Goal: Task Accomplishment & Management: Complete application form

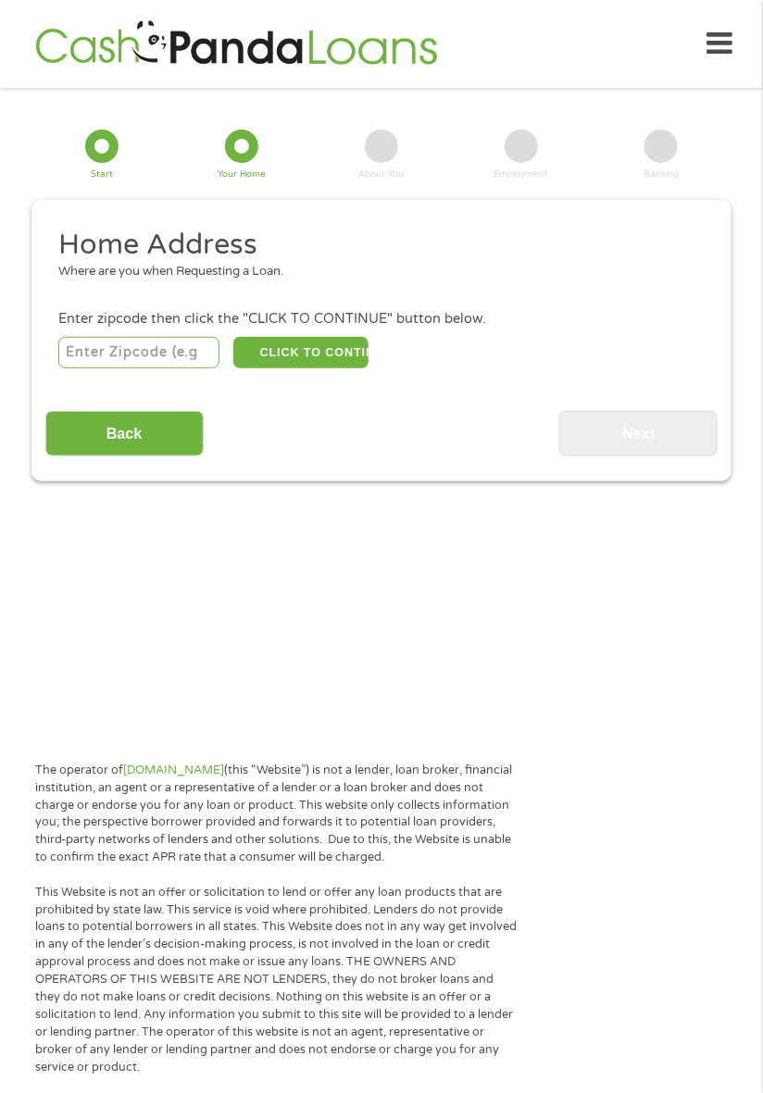
scroll to position [23, 0]
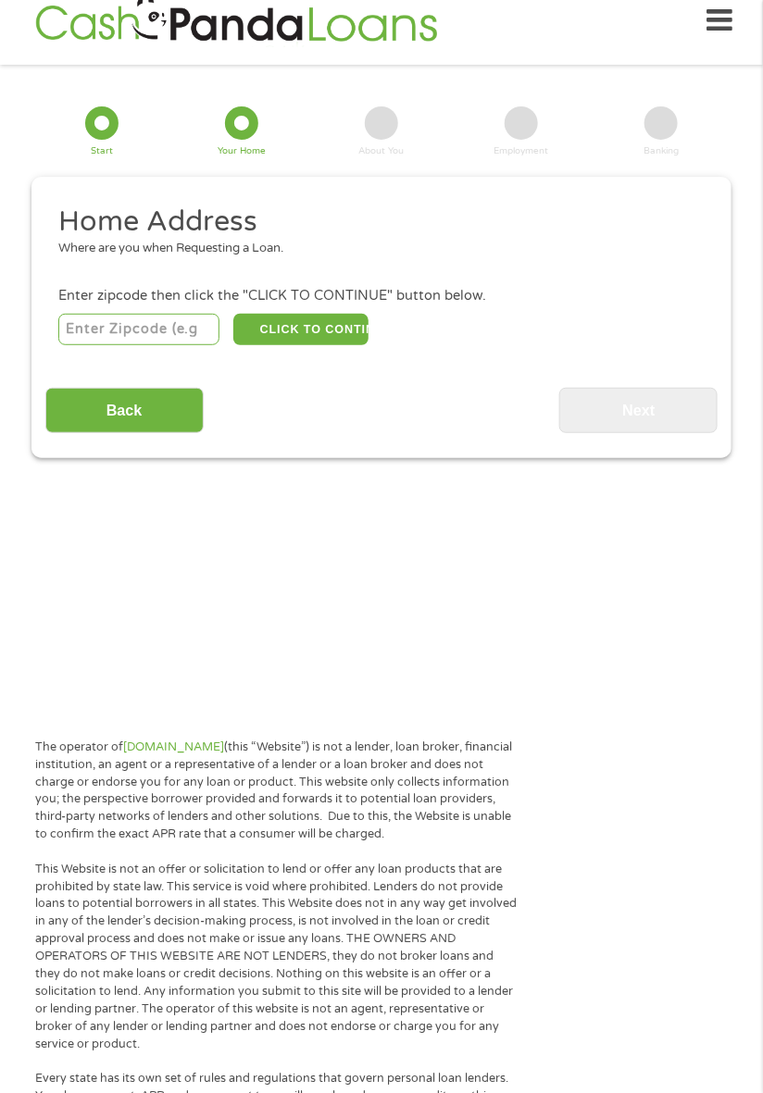
click at [157, 335] on input "number" at bounding box center [139, 329] width 162 height 31
type input "46013"
click at [331, 330] on button "CLICK TO CONTINUE" at bounding box center [300, 330] width 135 height 31
type input "46013"
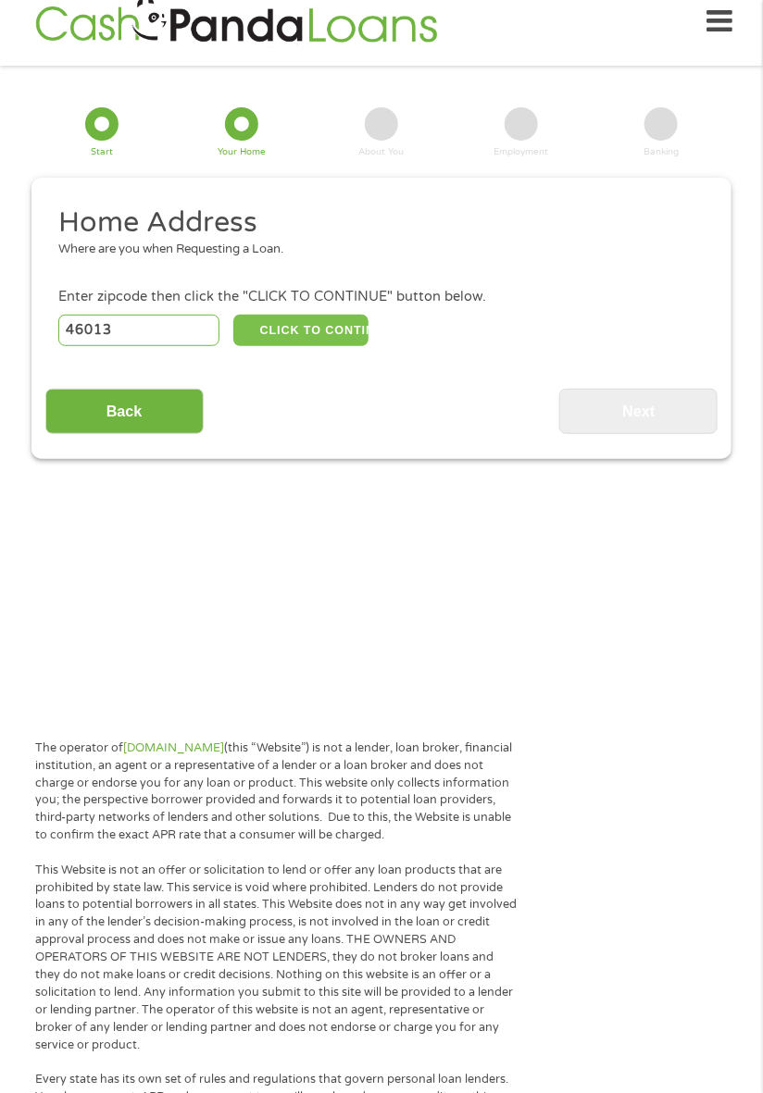
type input "[PERSON_NAME]"
select select "[US_STATE]"
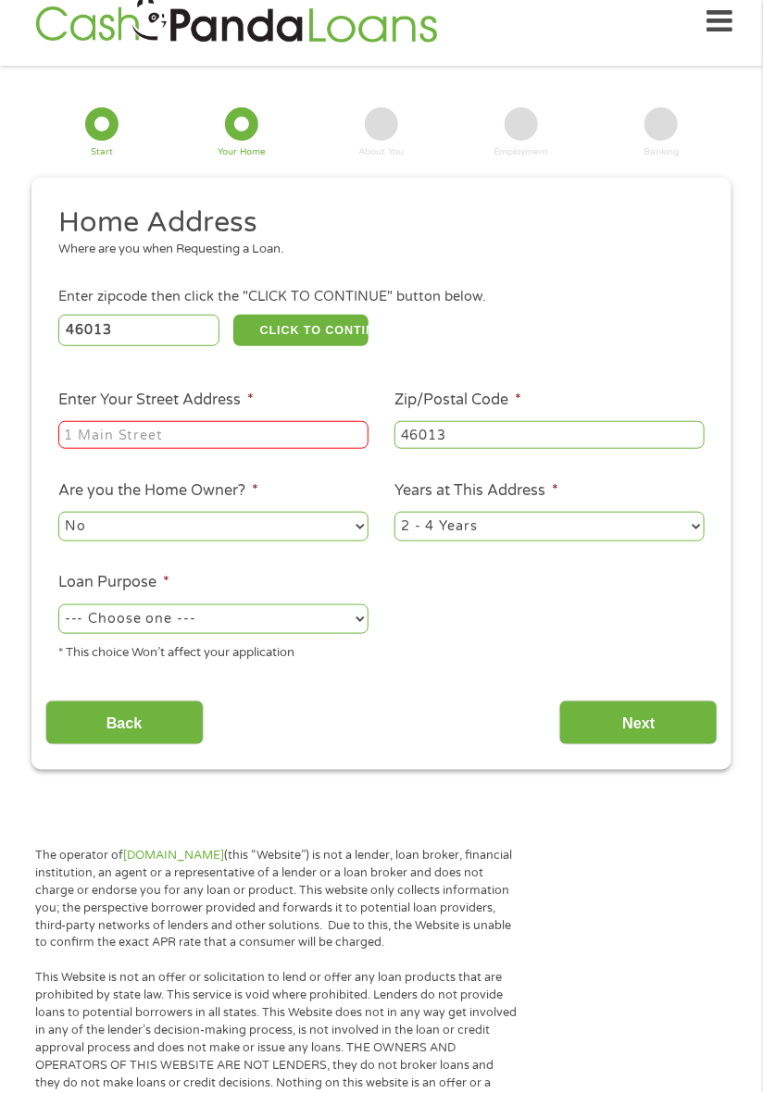
click at [330, 441] on input "Enter Your Street Address *" at bounding box center [213, 435] width 310 height 28
type input "7327 colonial court"
click at [305, 533] on select "No Yes" at bounding box center [213, 527] width 310 height 30
select select "yes"
click at [58, 513] on select "No Yes" at bounding box center [213, 527] width 310 height 30
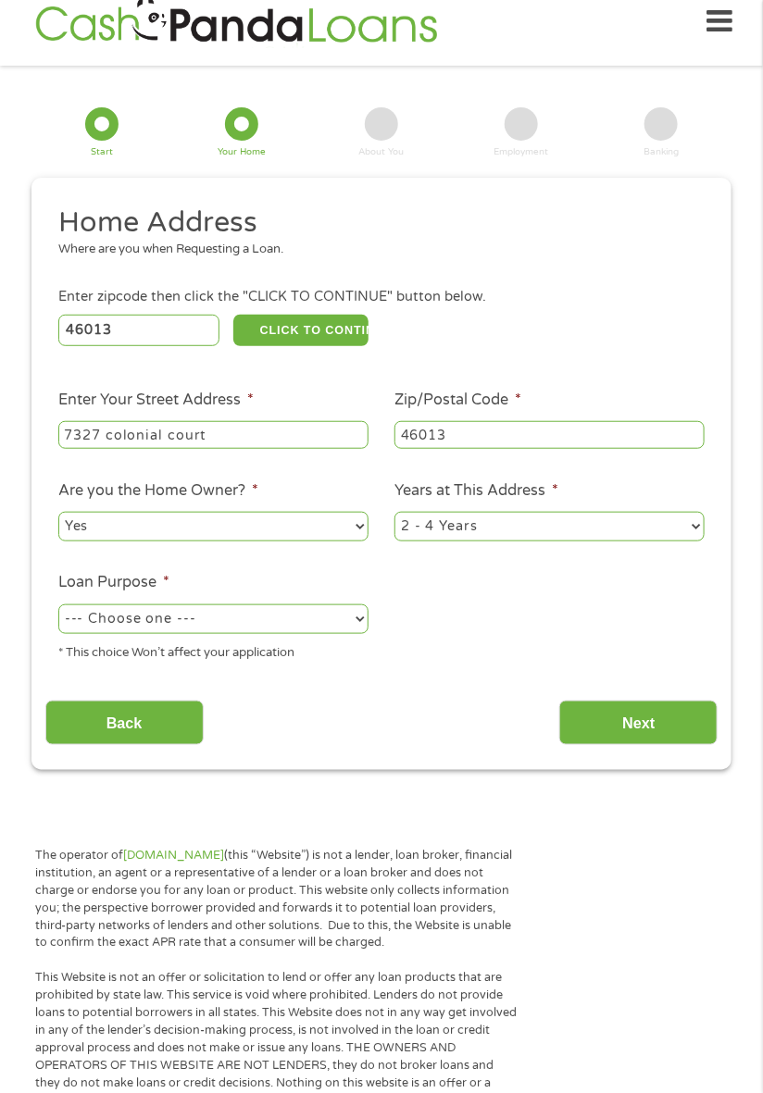
click at [643, 528] on select "1 Year or less 1 - 2 Years 2 - 4 Years Over 4 Years" at bounding box center [549, 527] width 310 height 30
select select "60months"
click at [394, 513] on select "1 Year or less 1 - 2 Years 2 - 4 Years Over 4 Years" at bounding box center [549, 527] width 310 height 30
click at [268, 624] on select "--- Choose one --- Pay Bills Debt Consolidation Home Improvement Major Purchase…" at bounding box center [213, 619] width 310 height 30
select select "other"
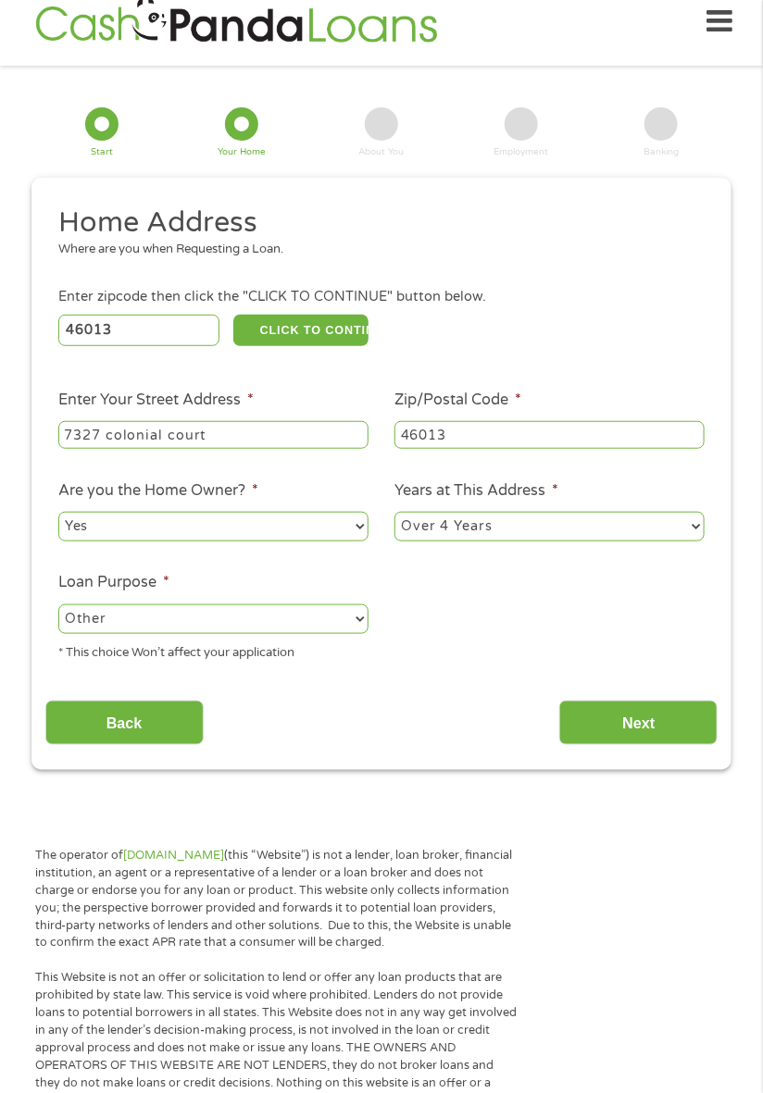
click at [58, 605] on select "--- Choose one --- Pay Bills Debt Consolidation Home Improvement Major Purchase…" at bounding box center [213, 619] width 310 height 30
click at [652, 724] on input "Next" at bounding box center [638, 723] width 158 height 45
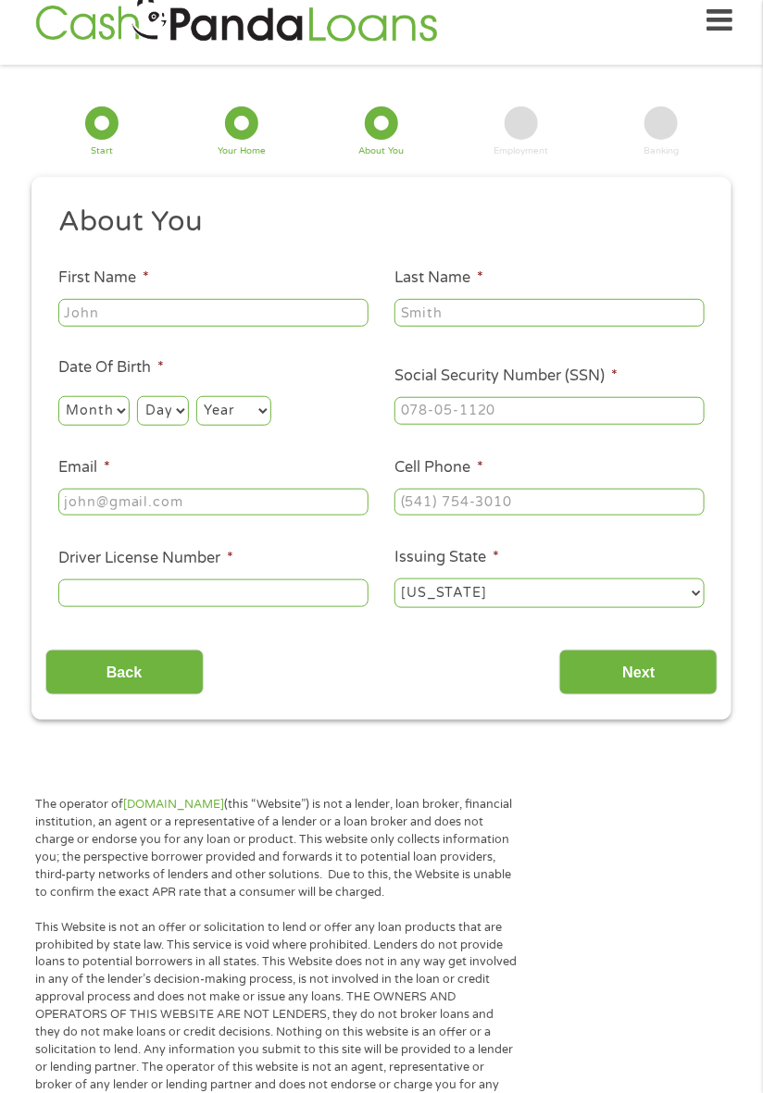
click at [303, 318] on input "First Name *" at bounding box center [213, 313] width 310 height 28
type input "[PERSON_NAME]"
click at [592, 319] on input "Last Name *" at bounding box center [549, 313] width 310 height 28
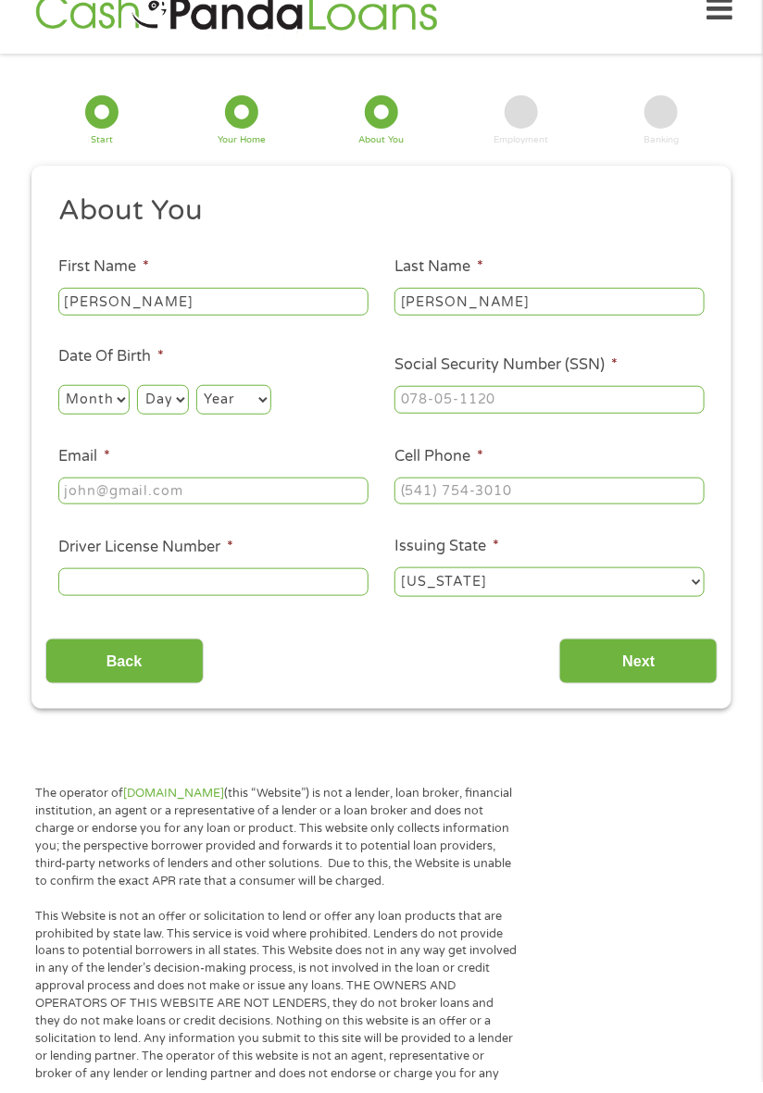
type input "[PERSON_NAME]"
click at [107, 405] on select "Month 1 2 3 4 5 6 7 8 9 10 11 12" at bounding box center [93, 411] width 71 height 30
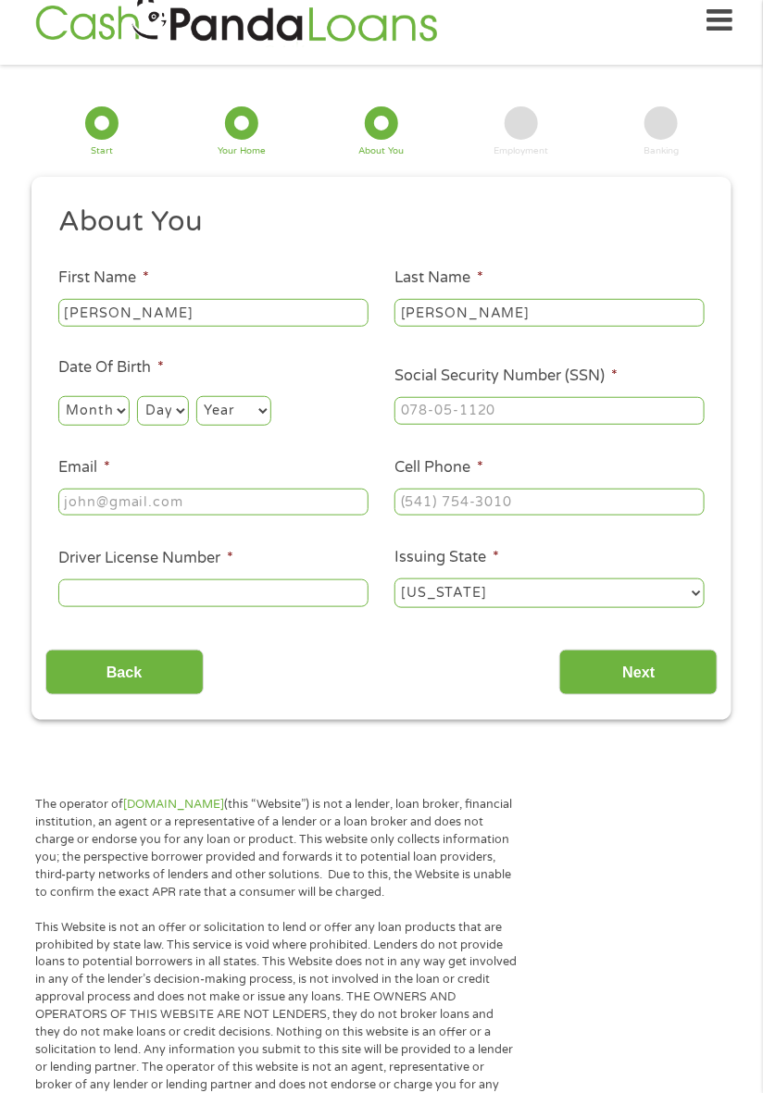
select select "6"
click at [58, 396] on select "Month 1 2 3 4 5 6 7 8 9 10 11 12" at bounding box center [93, 411] width 71 height 30
click at [165, 419] on select "Day 1 2 3 4 5 6 7 8 9 10 11 12 13 14 15 16 17 18 19 20 21 22 23 24 25 26 27 28 …" at bounding box center [162, 411] width 51 height 30
select select "30"
click at [137, 396] on select "Day 1 2 3 4 5 6 7 8 9 10 11 12 13 14 15 16 17 18 19 20 21 22 23 24 25 26 27 28 …" at bounding box center [162, 411] width 51 height 30
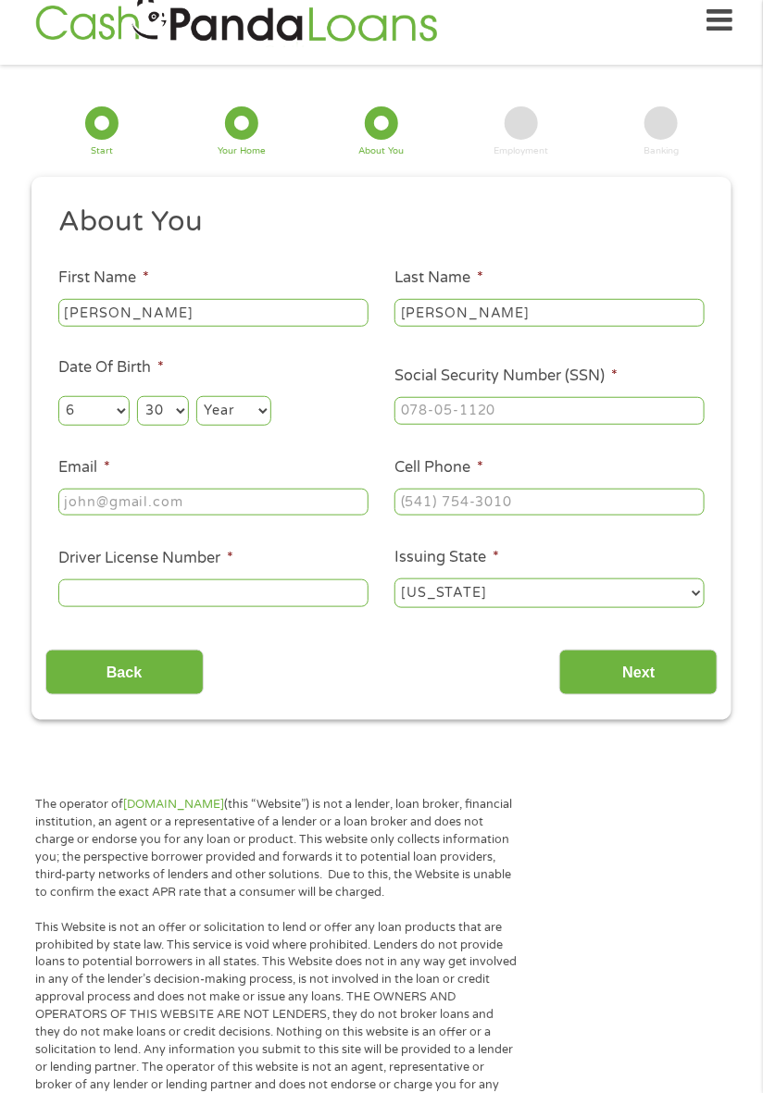
click at [257, 410] on select "Year [DATE] 2006 2005 2004 2003 2002 2001 2000 1999 1998 1997 1996 1995 1994 19…" at bounding box center [233, 411] width 75 height 30
select select "1955"
click at [196, 396] on select "Year [DATE] 2006 2005 2004 2003 2002 2001 2000 1999 1998 1997 1996 1995 1994 19…" at bounding box center [233, 411] width 75 height 30
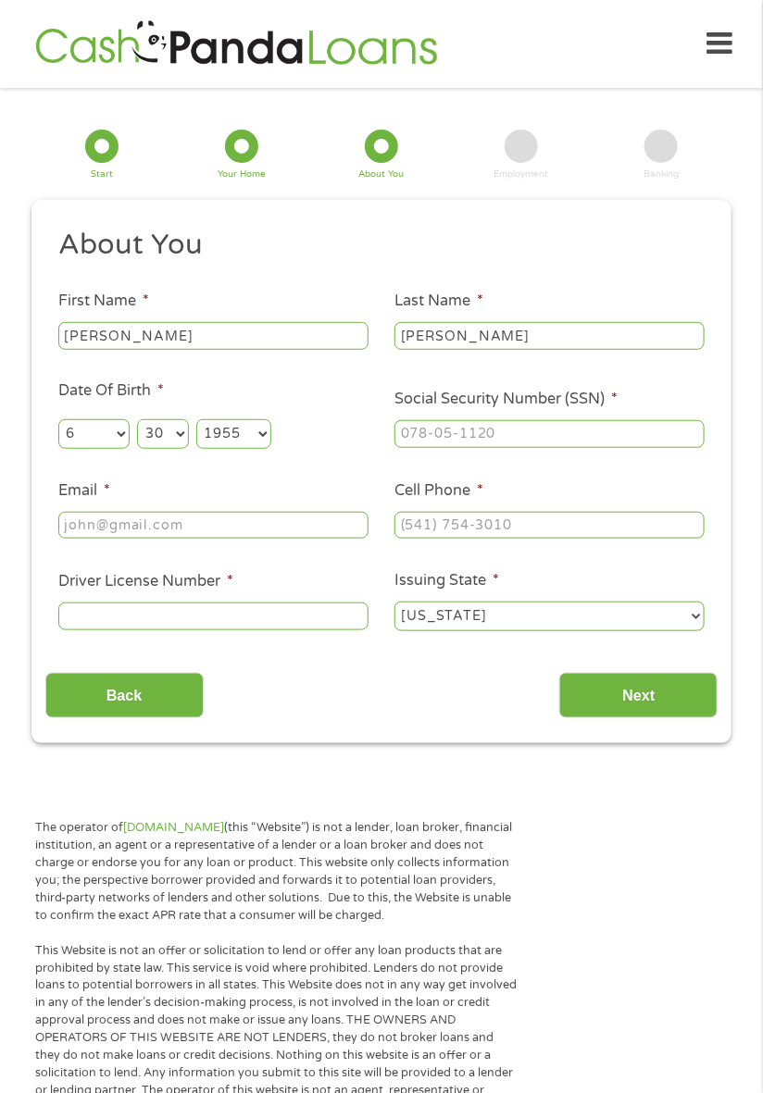
click at [591, 441] on input "Social Security Number (SSN) *" at bounding box center [549, 434] width 310 height 28
type input "311-68-3163"
click at [303, 526] on input "Email *" at bounding box center [213, 526] width 310 height 28
type input "[EMAIL_ADDRESS][DOMAIN_NAME]"
click at [574, 533] on input "Cell Phone *" at bounding box center [549, 526] width 310 height 28
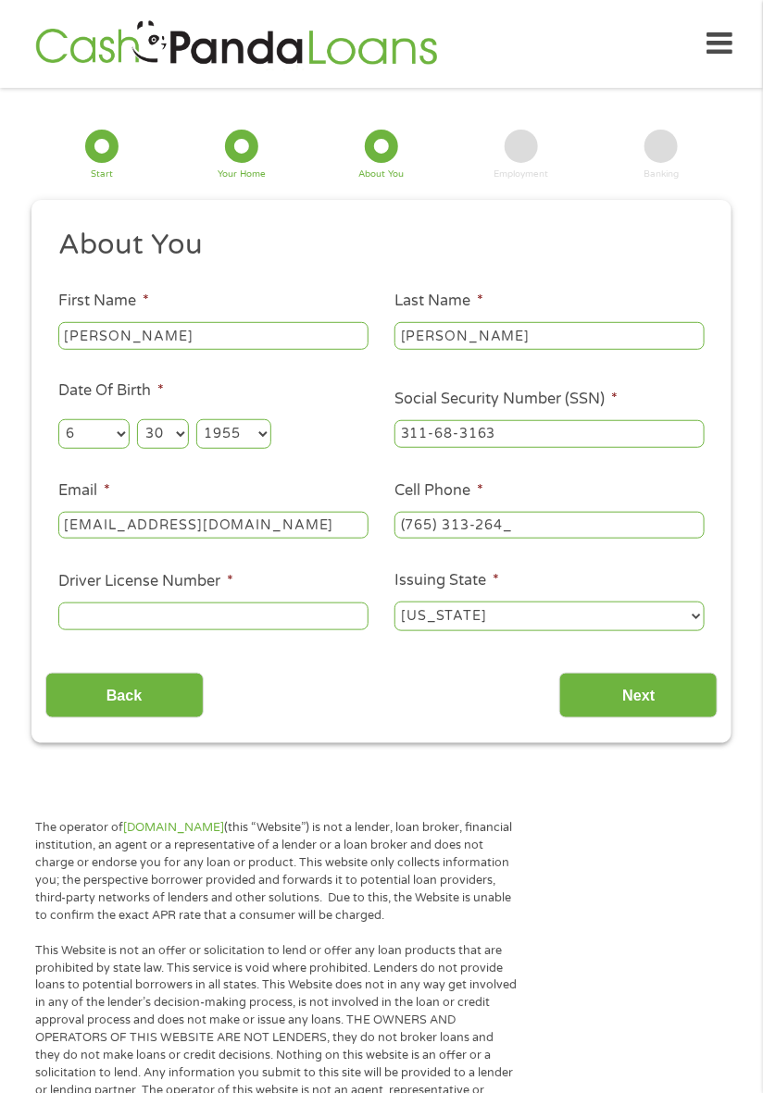
type input "[PHONE_NUMBER]"
click at [306, 626] on input "Driver License Number *" at bounding box center [213, 617] width 310 height 28
click at [16, 449] on div "1 Start 2 Your Home 3 About You 4 Employment 5 Banking 6 This field is hidden w…" at bounding box center [381, 430] width 733 height 627
click at [12, 481] on section "1 Start 2 Your Home 3 About You 4 Employment 5 Banking 6 This field is hidden w…" at bounding box center [381, 429] width 763 height 683
click at [318, 625] on input "Driver License Number *" at bounding box center [213, 617] width 310 height 28
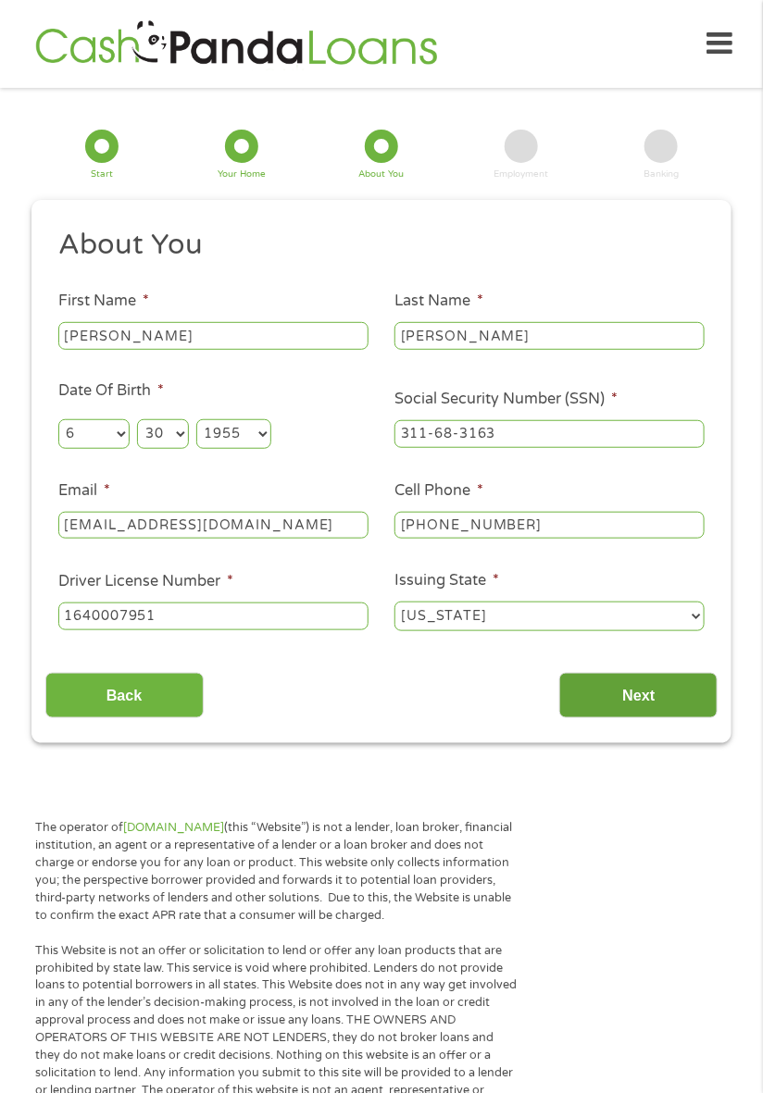
type input "1640007951"
click at [653, 703] on input "Next" at bounding box center [638, 695] width 158 height 45
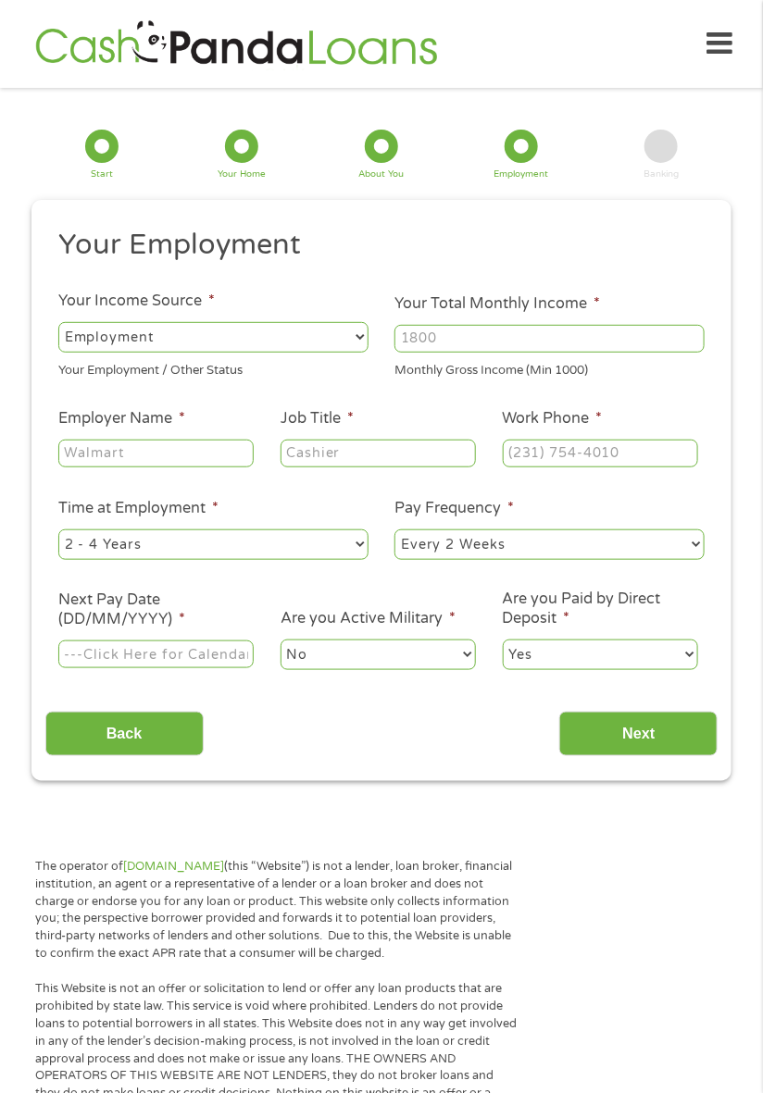
scroll to position [23, 0]
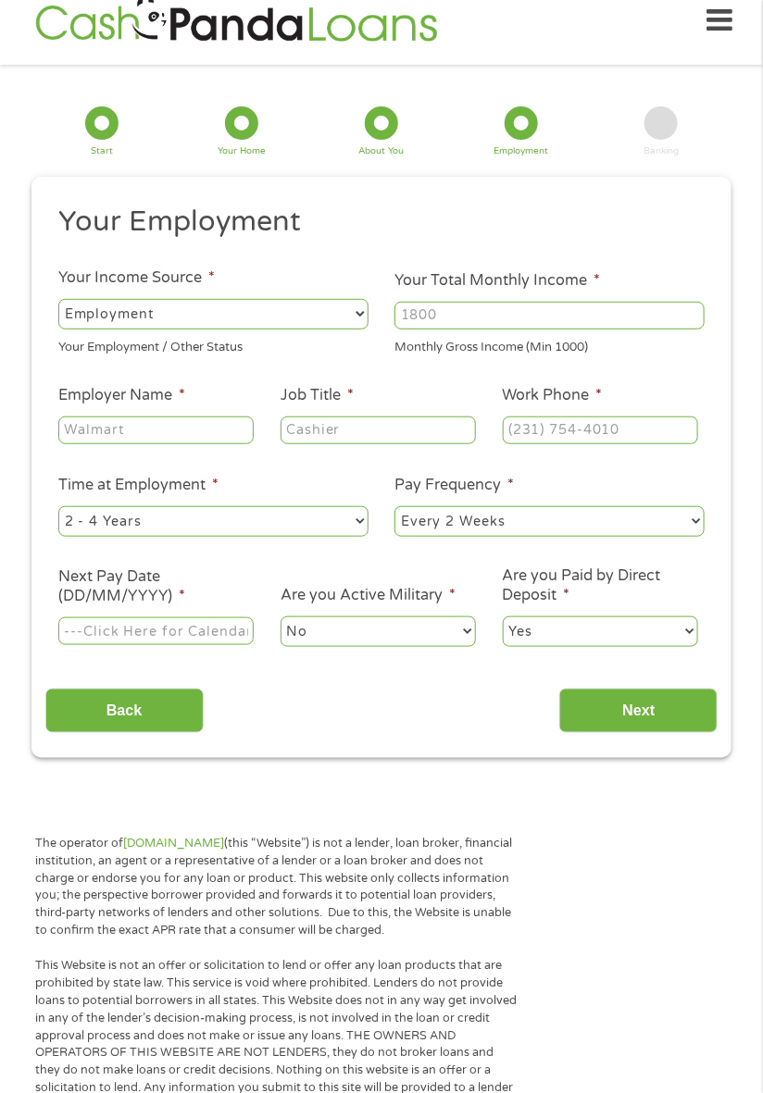
click at [336, 308] on select "--- Choose one --- Employment [DEMOGRAPHIC_DATA] Benefits" at bounding box center [213, 314] width 310 height 30
click at [58, 299] on select "--- Choose one --- Employment [DEMOGRAPHIC_DATA] Benefits" at bounding box center [213, 314] width 310 height 30
click at [527, 309] on input "Your Total Monthly Income *" at bounding box center [549, 316] width 310 height 28
type input "3300"
click at [210, 423] on input "Employer Name *" at bounding box center [155, 431] width 195 height 28
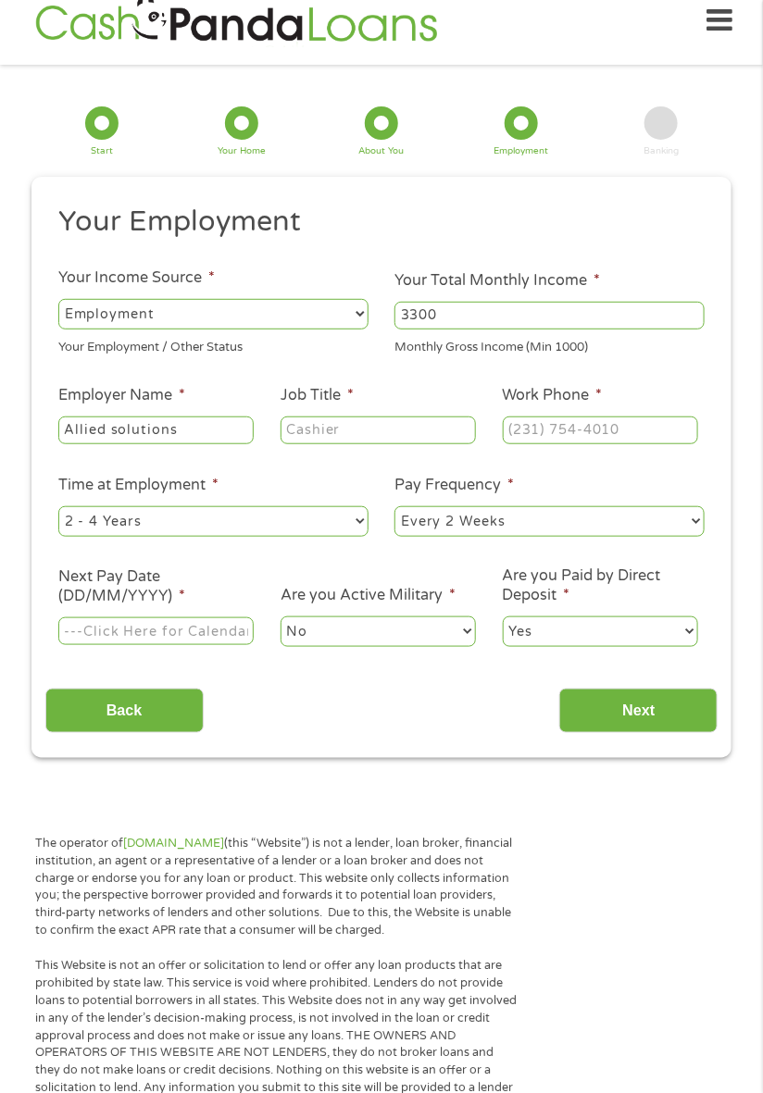
type input "Allied solutions"
click at [437, 426] on input "Job Title *" at bounding box center [377, 431] width 195 height 28
type input "Scan specialist"
click at [333, 532] on select "--- Choose one --- 1 Year or less 1 - 2 Years 2 - 4 Years Over 4 Years" at bounding box center [213, 521] width 310 height 30
select select "60months"
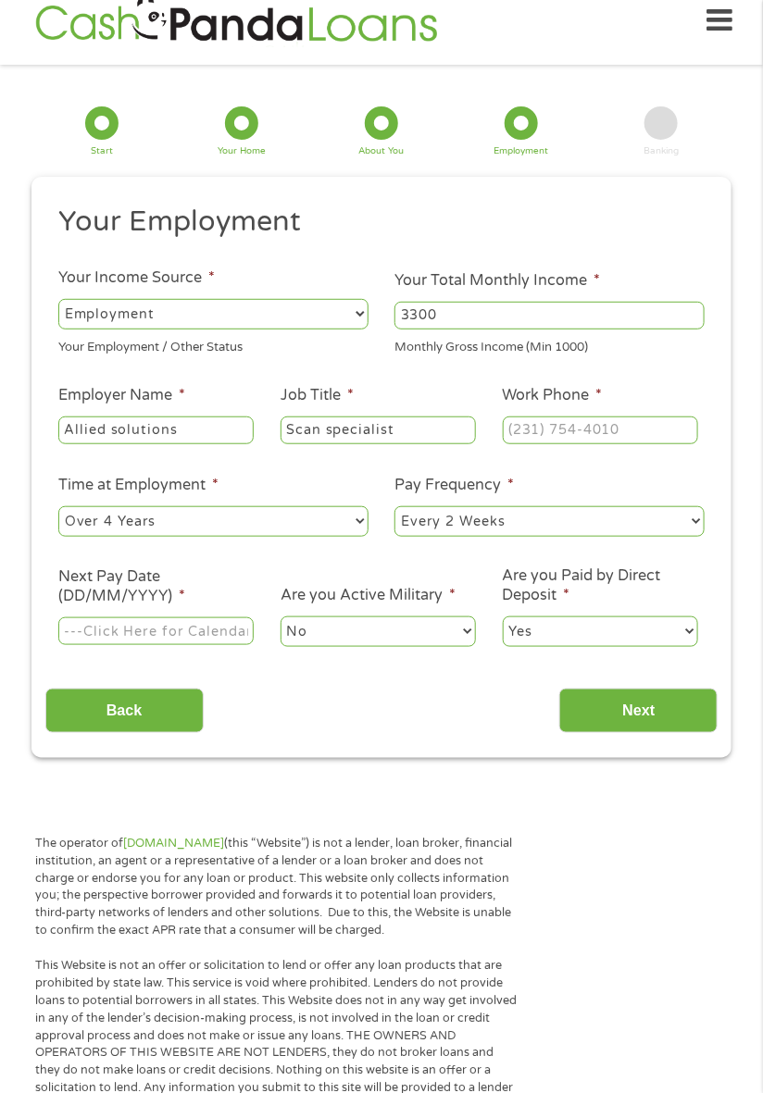
click at [58, 506] on select "--- Choose one --- 1 Year or less 1 - 2 Years 2 - 4 Years Over 4 Years" at bounding box center [213, 521] width 310 height 30
click at [215, 634] on input "Next Pay Date (DD/MM/YYYY) *" at bounding box center [155, 631] width 195 height 28
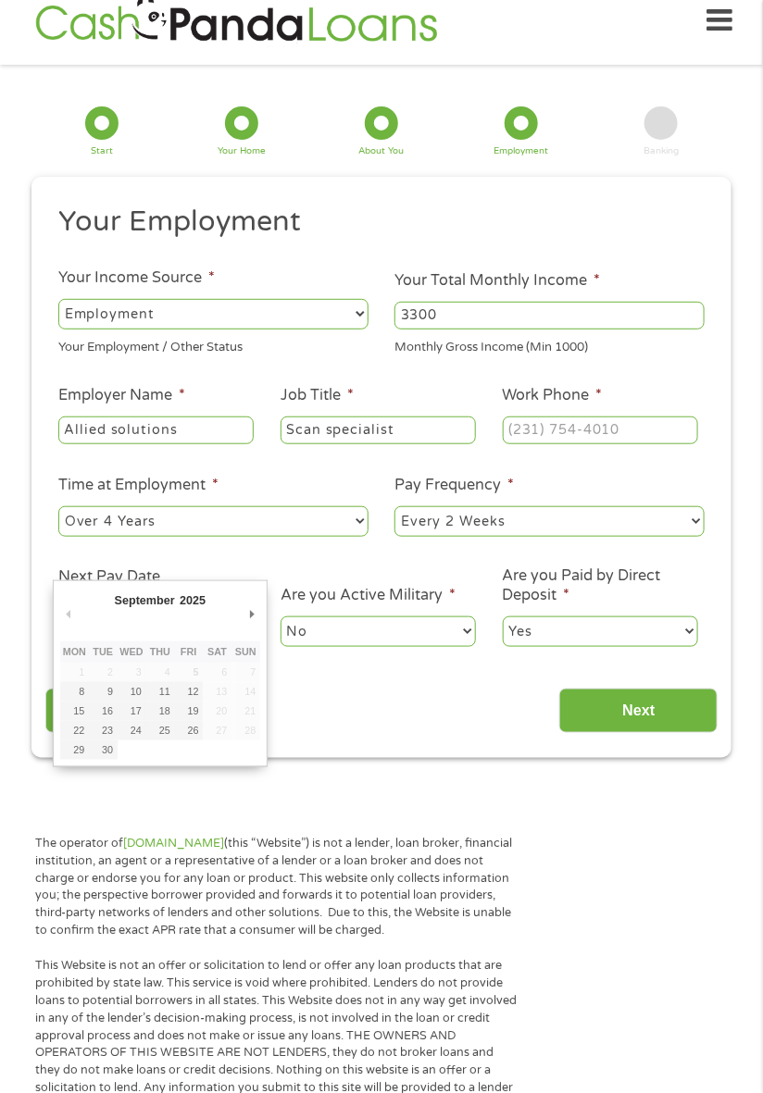
type input "[DATE]"
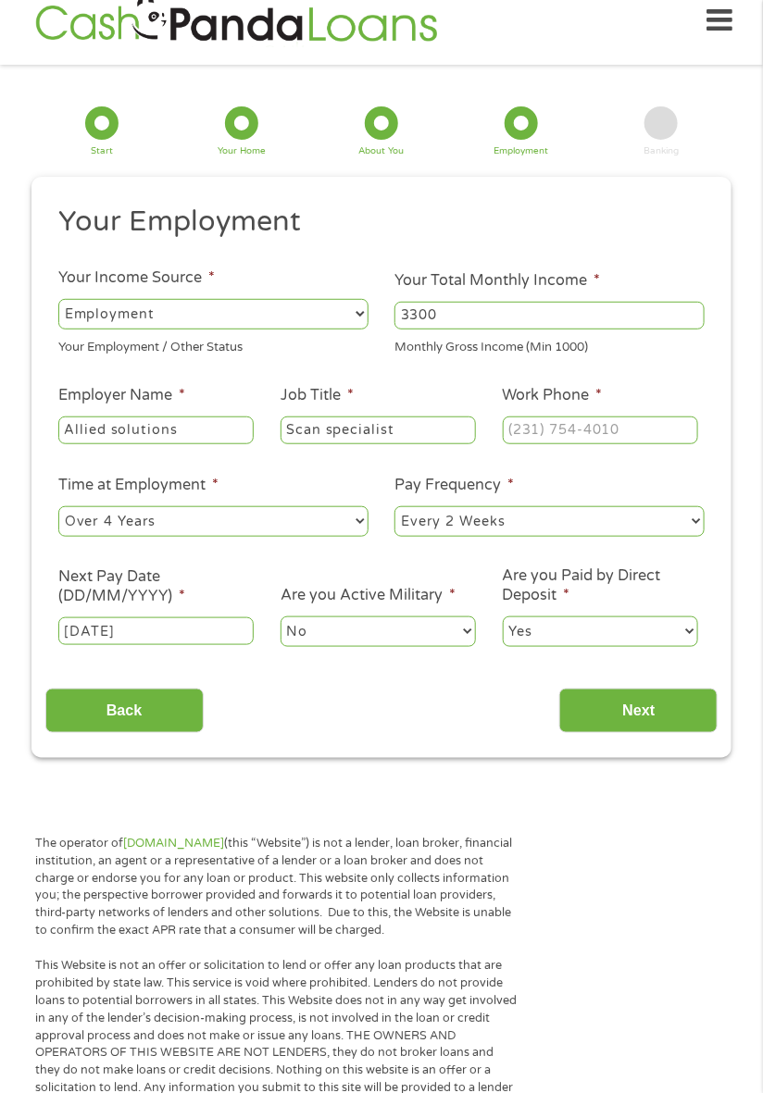
click at [621, 438] on input "Work Phone *" at bounding box center [600, 431] width 195 height 28
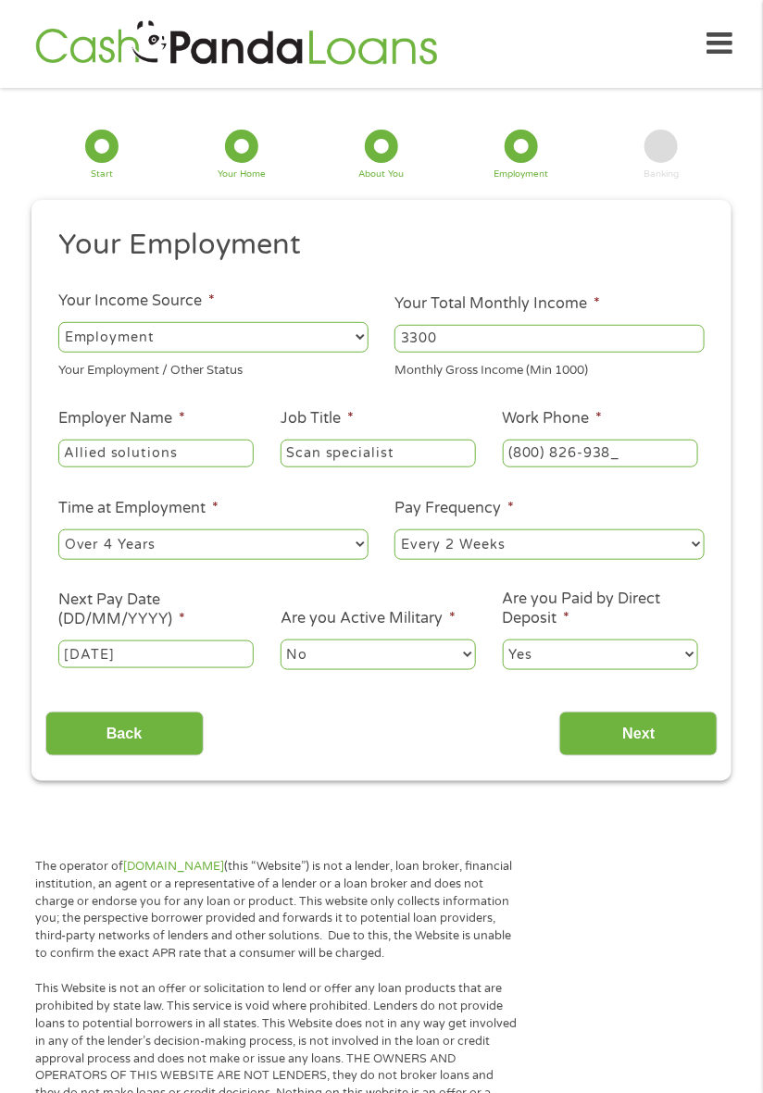
type input "[PHONE_NUMBER]"
click at [660, 730] on input "Next" at bounding box center [638, 734] width 158 height 45
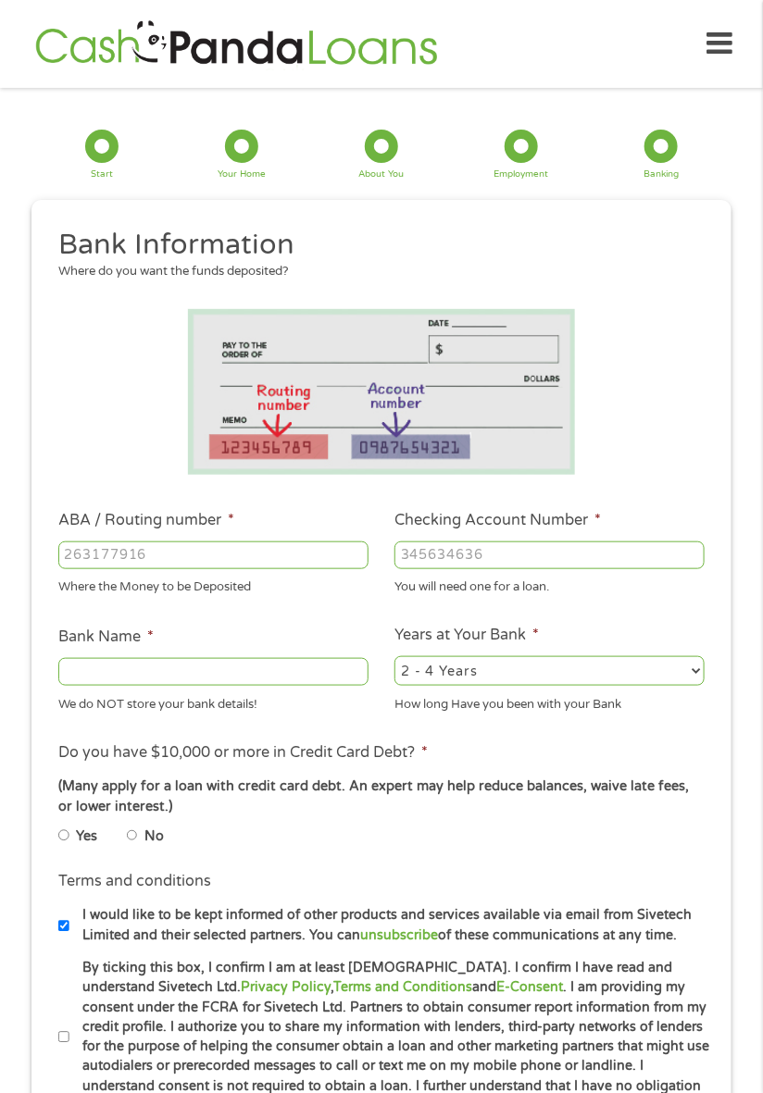
click at [16, 507] on div "1 Start 2 Your Home 3 About You 4 Employment 5 Banking 6 This field is hidden w…" at bounding box center [381, 665] width 733 height 1097
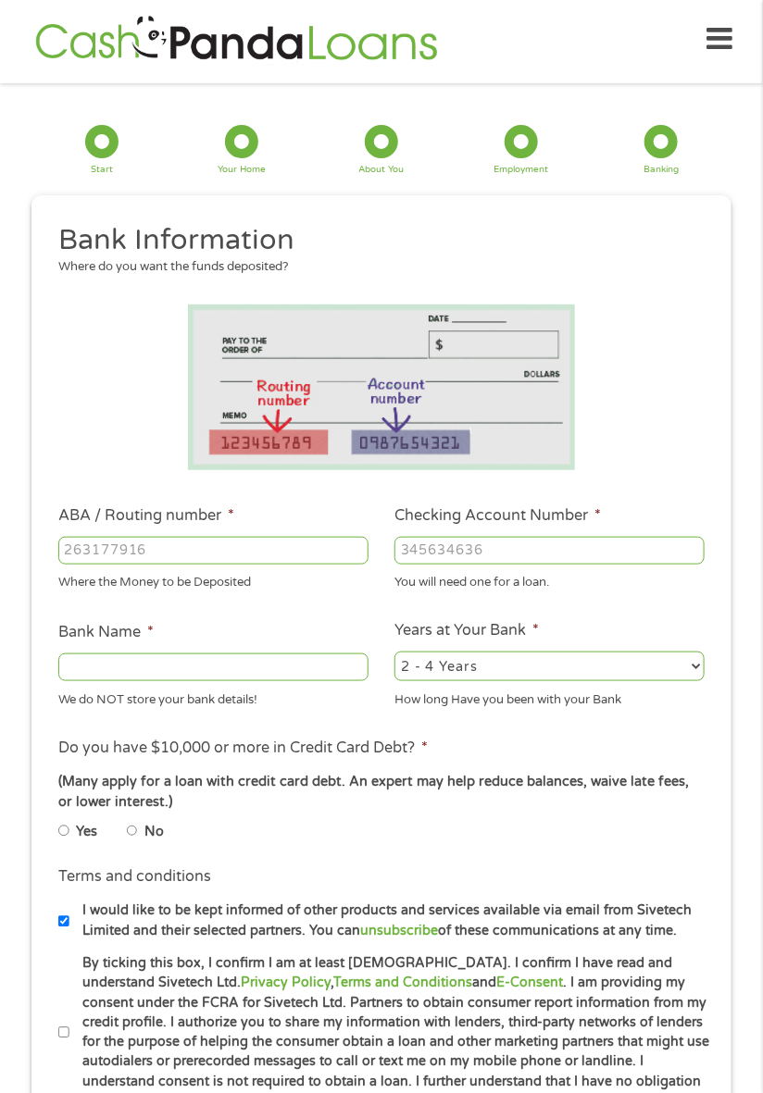
scroll to position [18, 0]
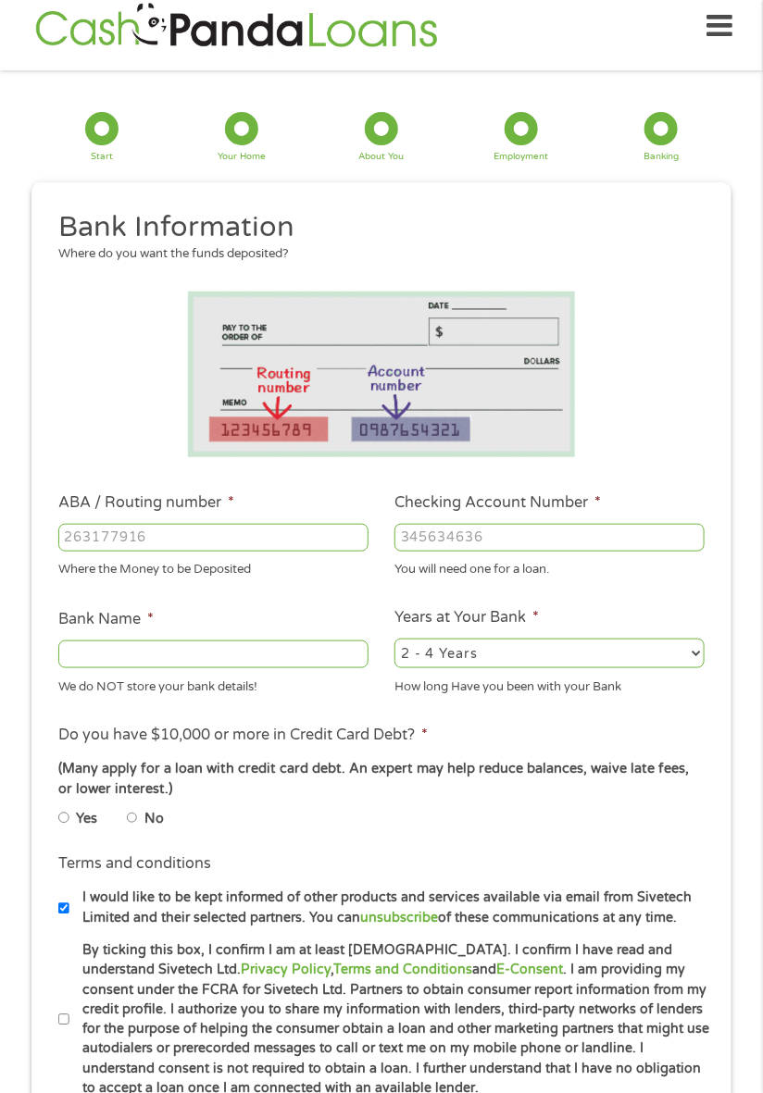
click at [204, 544] on input "ABA / Routing number *" at bounding box center [213, 538] width 310 height 28
type input "071921891"
type input "PNC BANK NA"
type input "071921891"
click at [555, 542] on input "Checking Account Number *" at bounding box center [549, 538] width 310 height 28
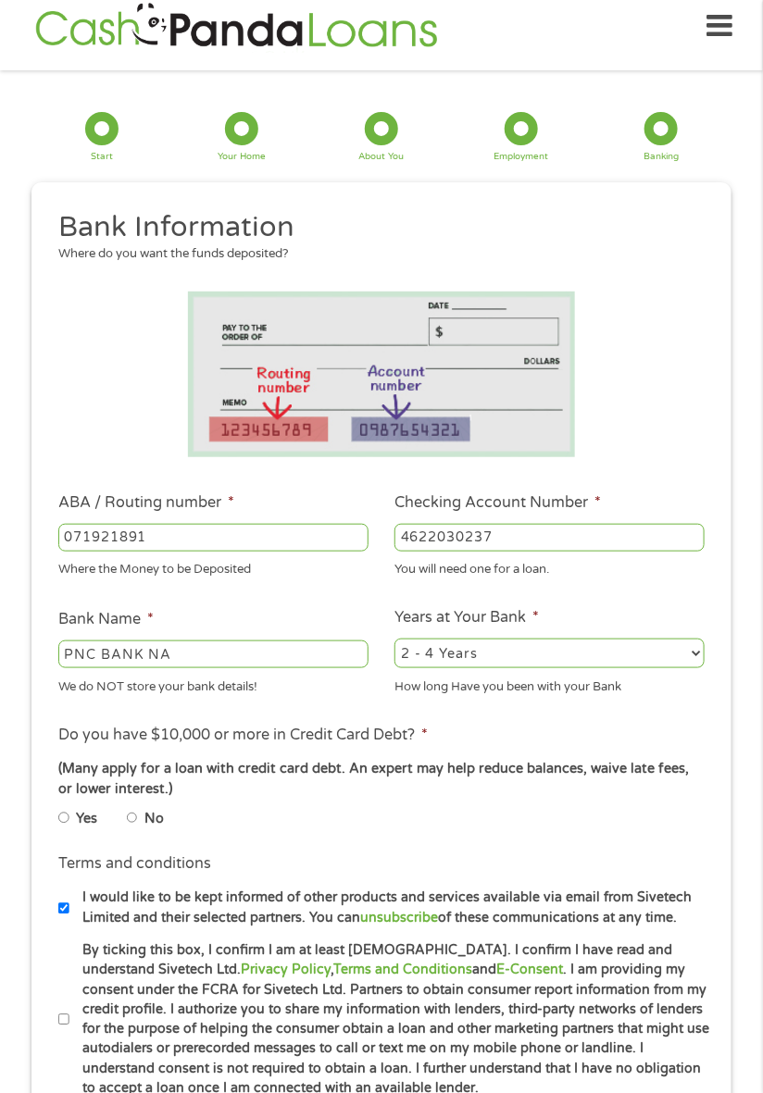
type input "4622030237"
click at [685, 663] on select "2 - 4 Years 6 - 12 Months 1 - 2 Years Over 4 Years" at bounding box center [549, 654] width 310 height 30
select select "60months"
click at [394, 640] on select "2 - 4 Years 6 - 12 Months 1 - 2 Years Over 4 Years" at bounding box center [549, 654] width 310 height 30
click at [138, 816] on input "No" at bounding box center [132, 818] width 11 height 22
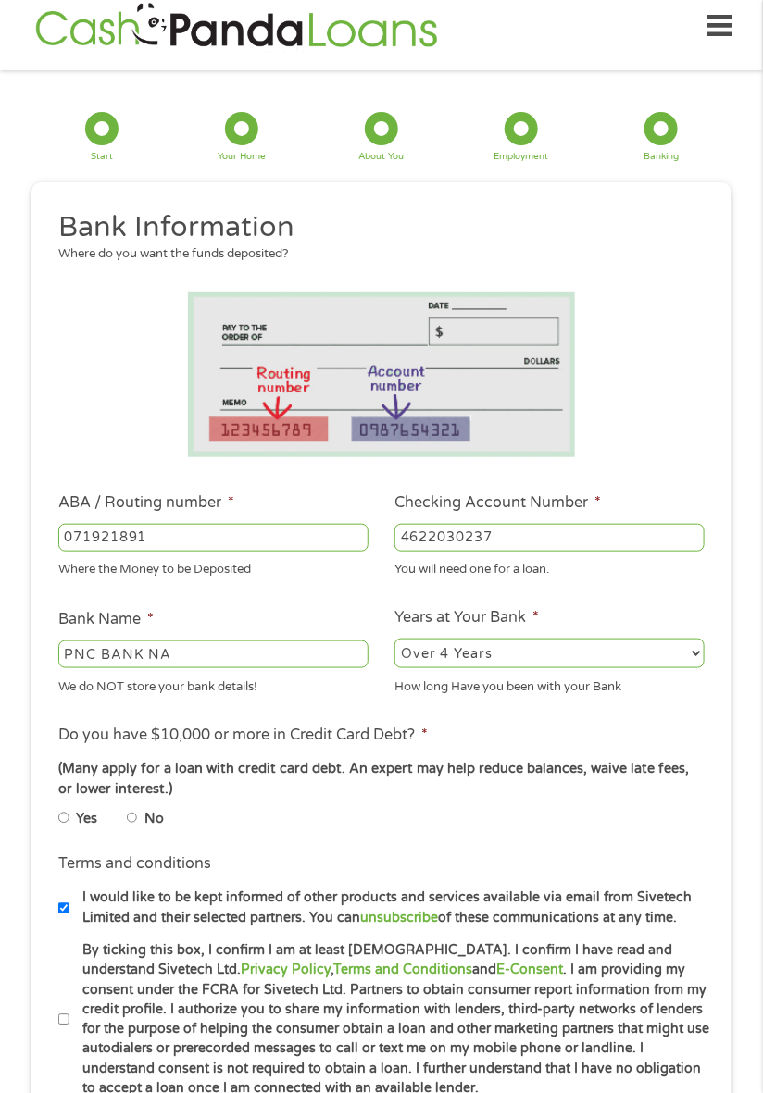
radio input "true"
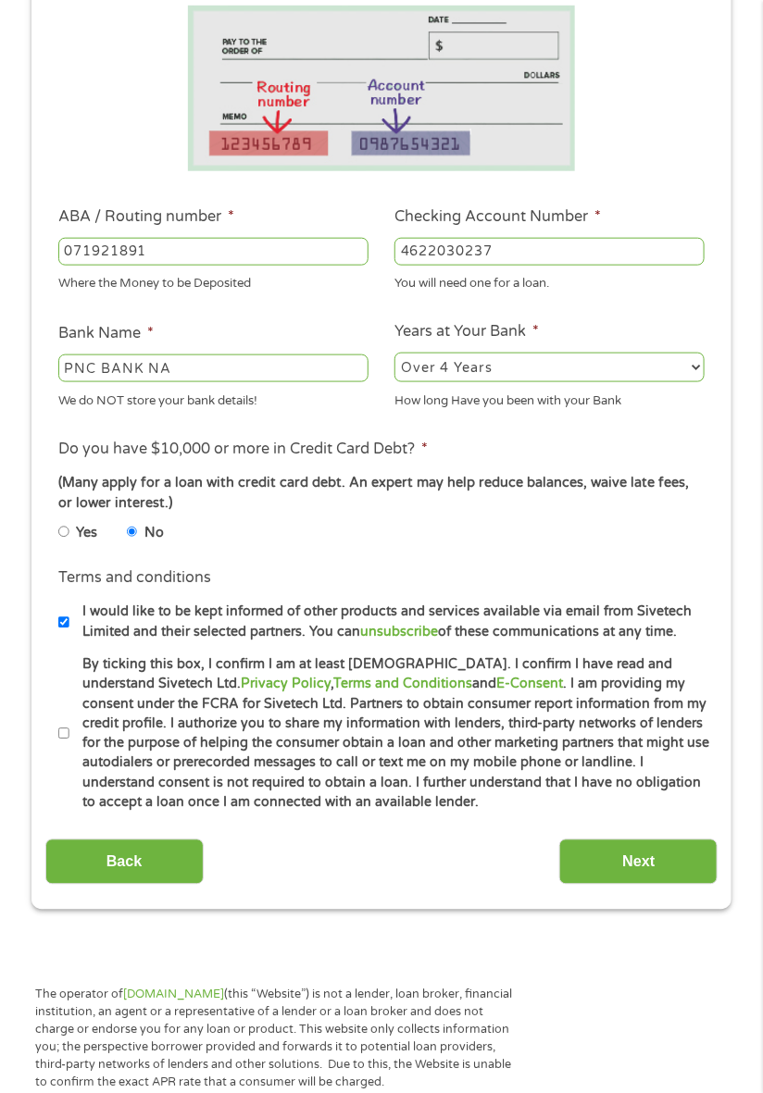
scroll to position [305, 0]
click at [69, 732] on input "By ticking this box, I confirm I am at least [DEMOGRAPHIC_DATA]. I confirm I ha…" at bounding box center [63, 733] width 11 height 22
checkbox input "true"
click at [659, 866] on input "Next" at bounding box center [638, 861] width 158 height 45
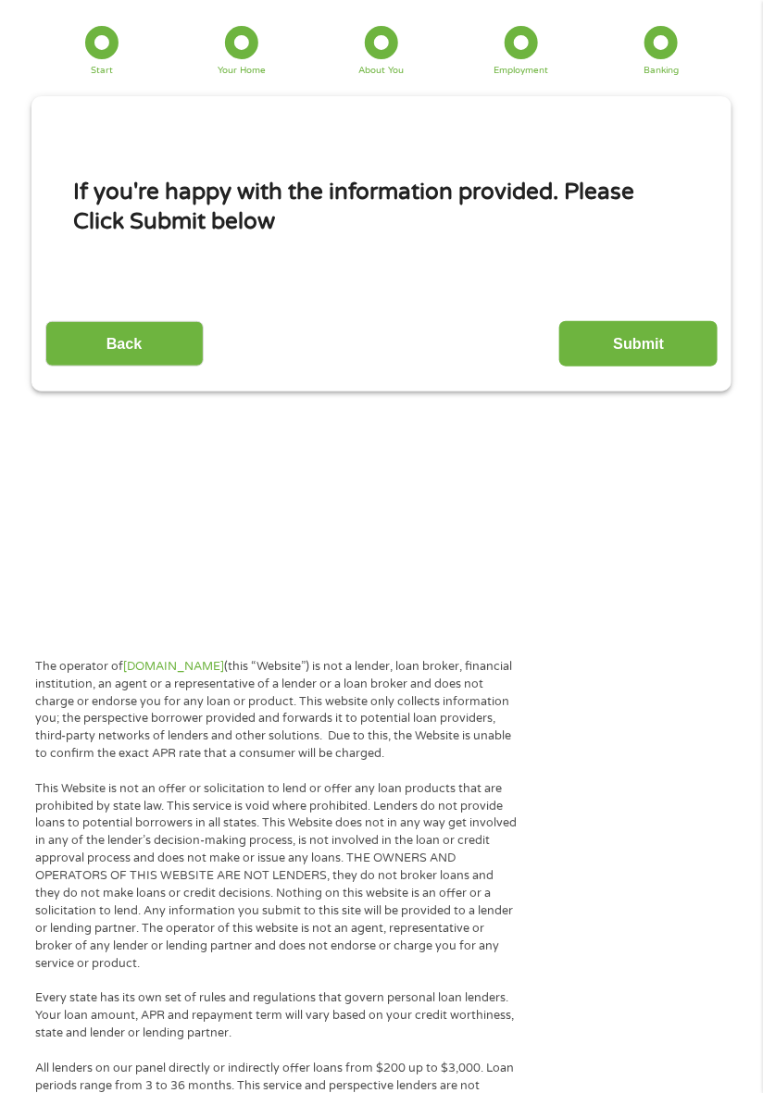
scroll to position [23, 0]
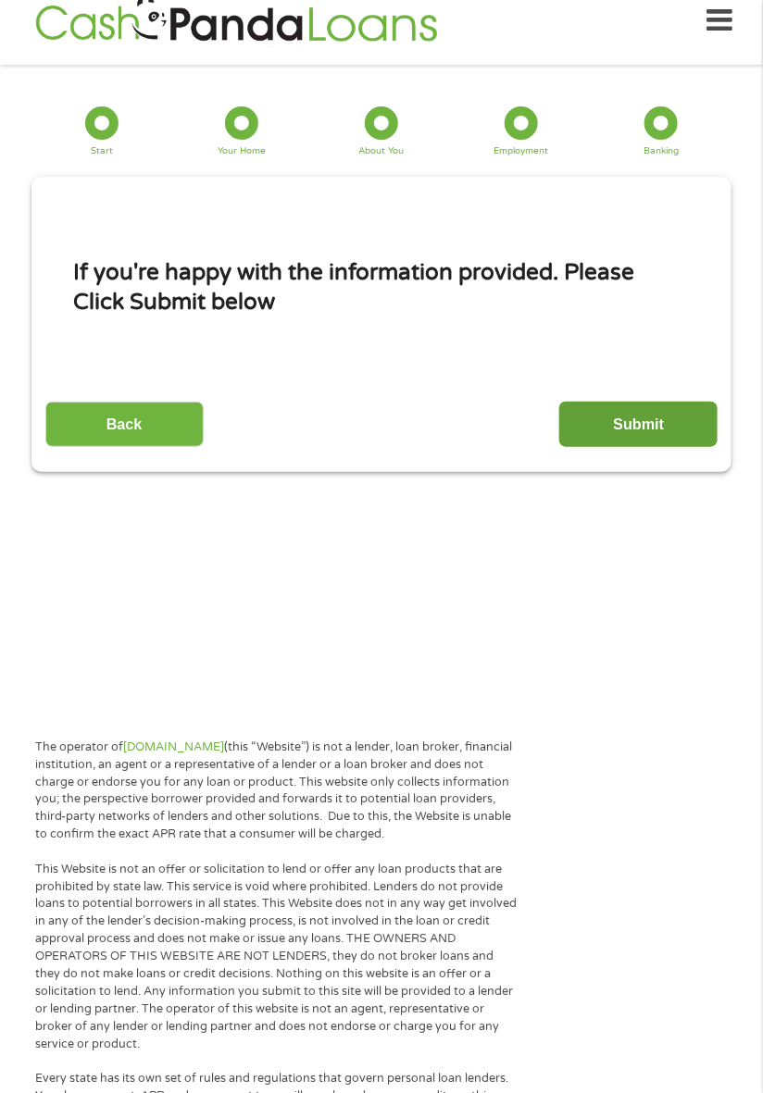
click at [655, 427] on input "Submit" at bounding box center [638, 424] width 158 height 45
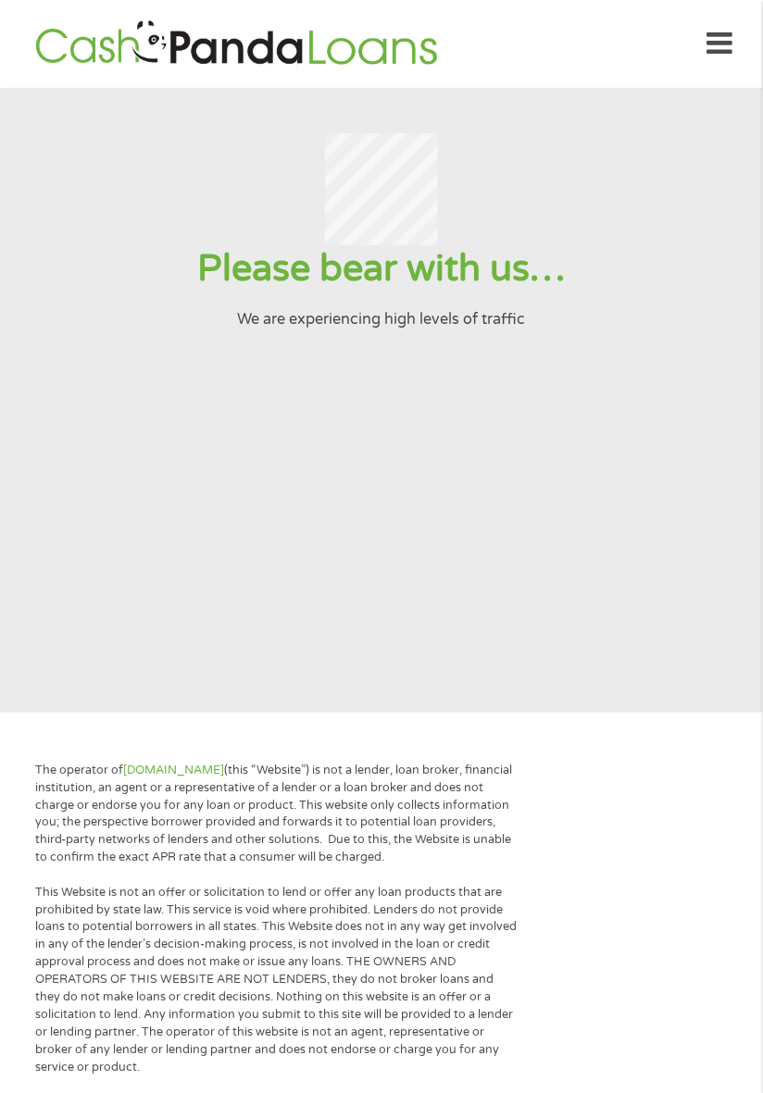
scroll to position [2, 0]
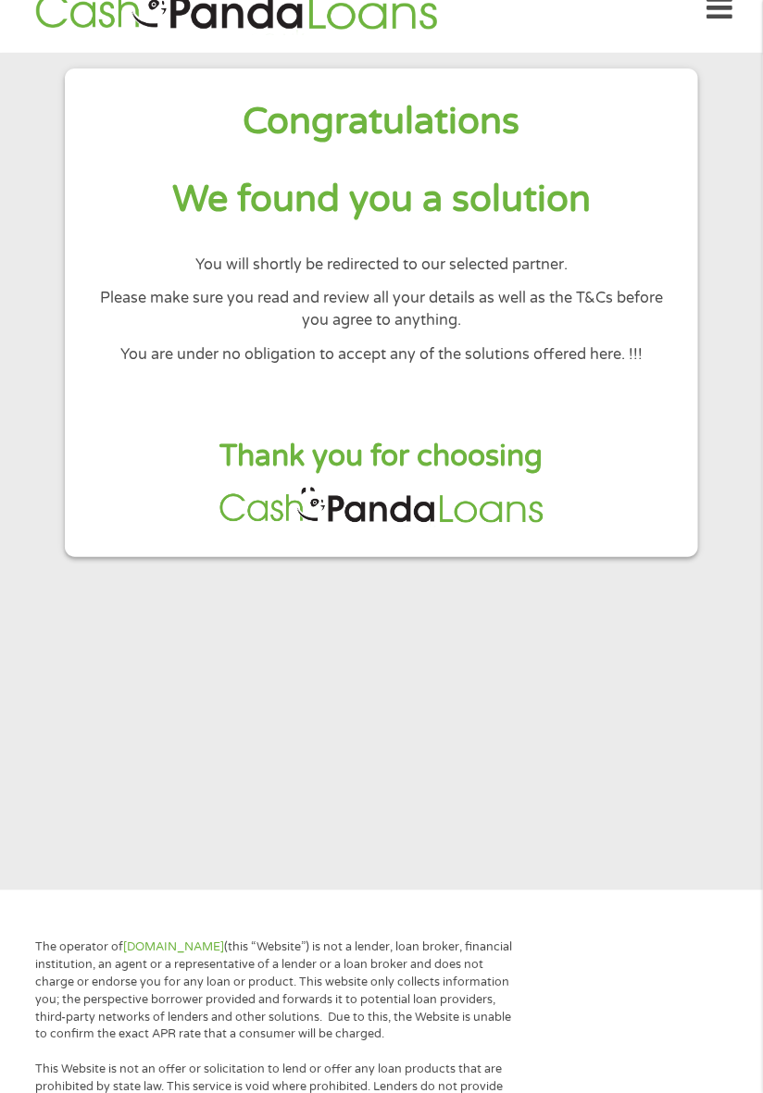
scroll to position [0, 0]
